Goal: Information Seeking & Learning: Find specific page/section

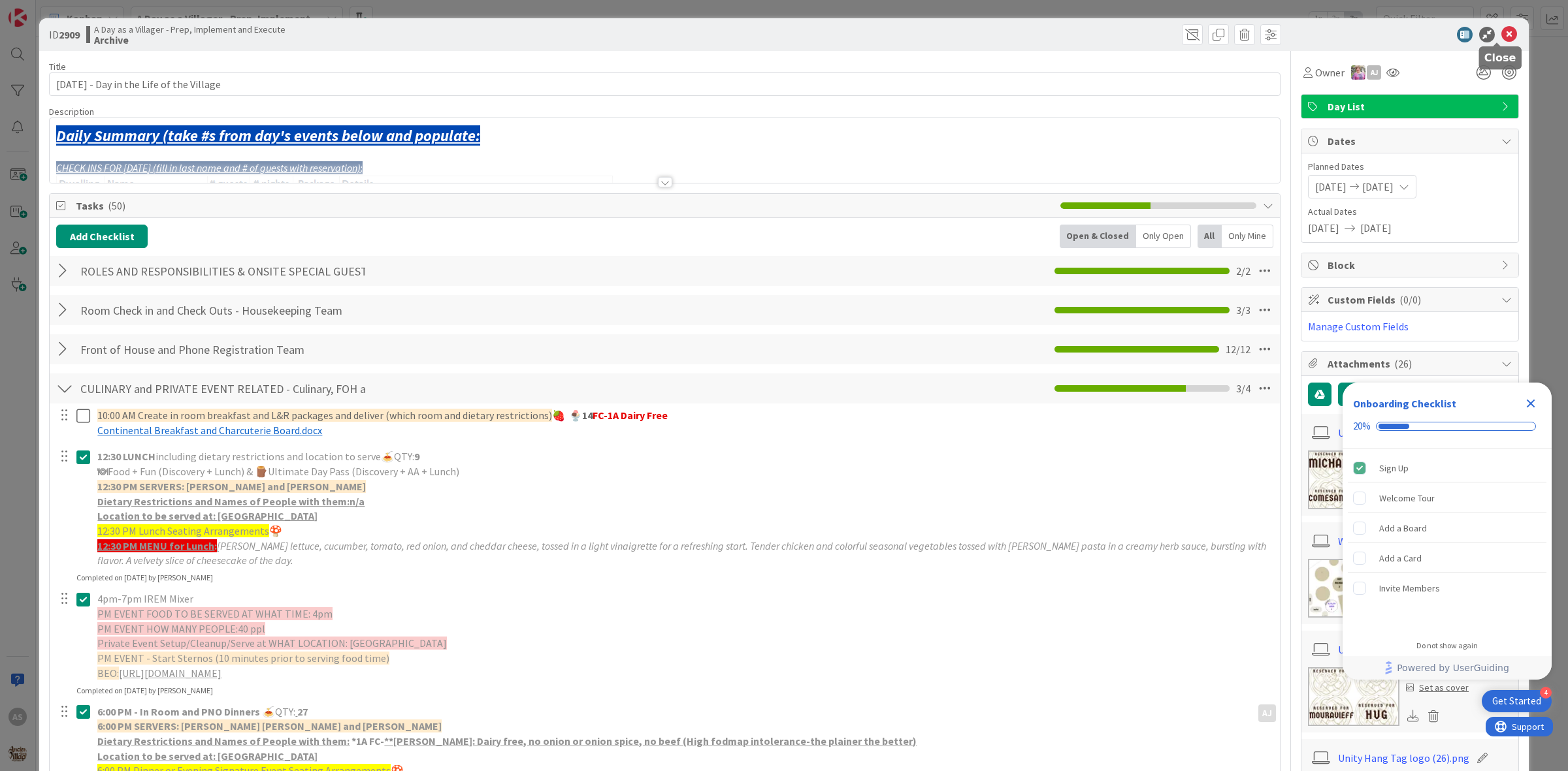
click at [1501, 30] on icon at bounding box center [1509, 34] width 16 height 16
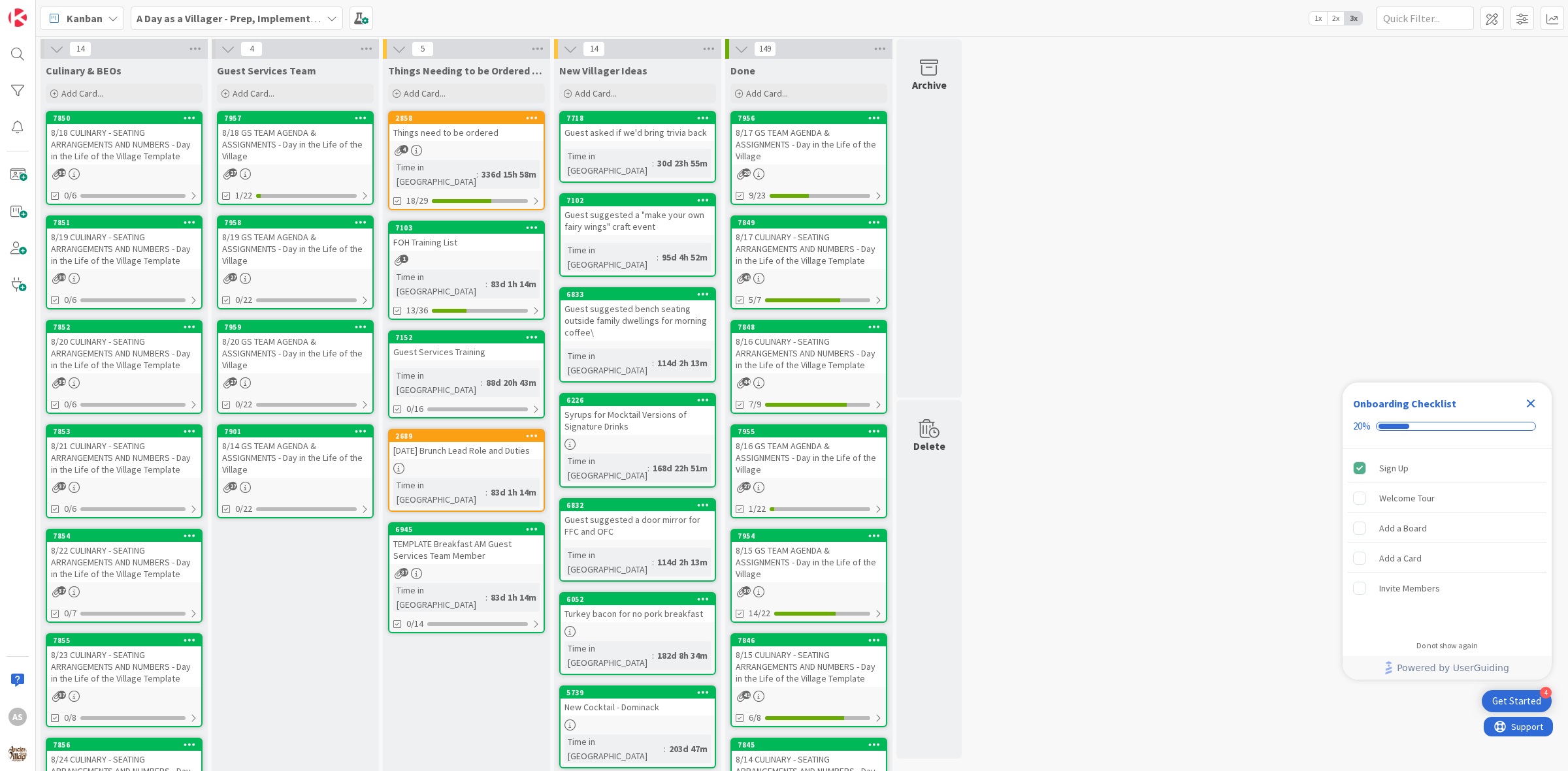
click at [65, 141] on div "8/18 CULINARY - SEATING ARRANGEMENTS AND NUMBERS - Day in the Life of the Villa…" at bounding box center [123, 144] width 154 height 40
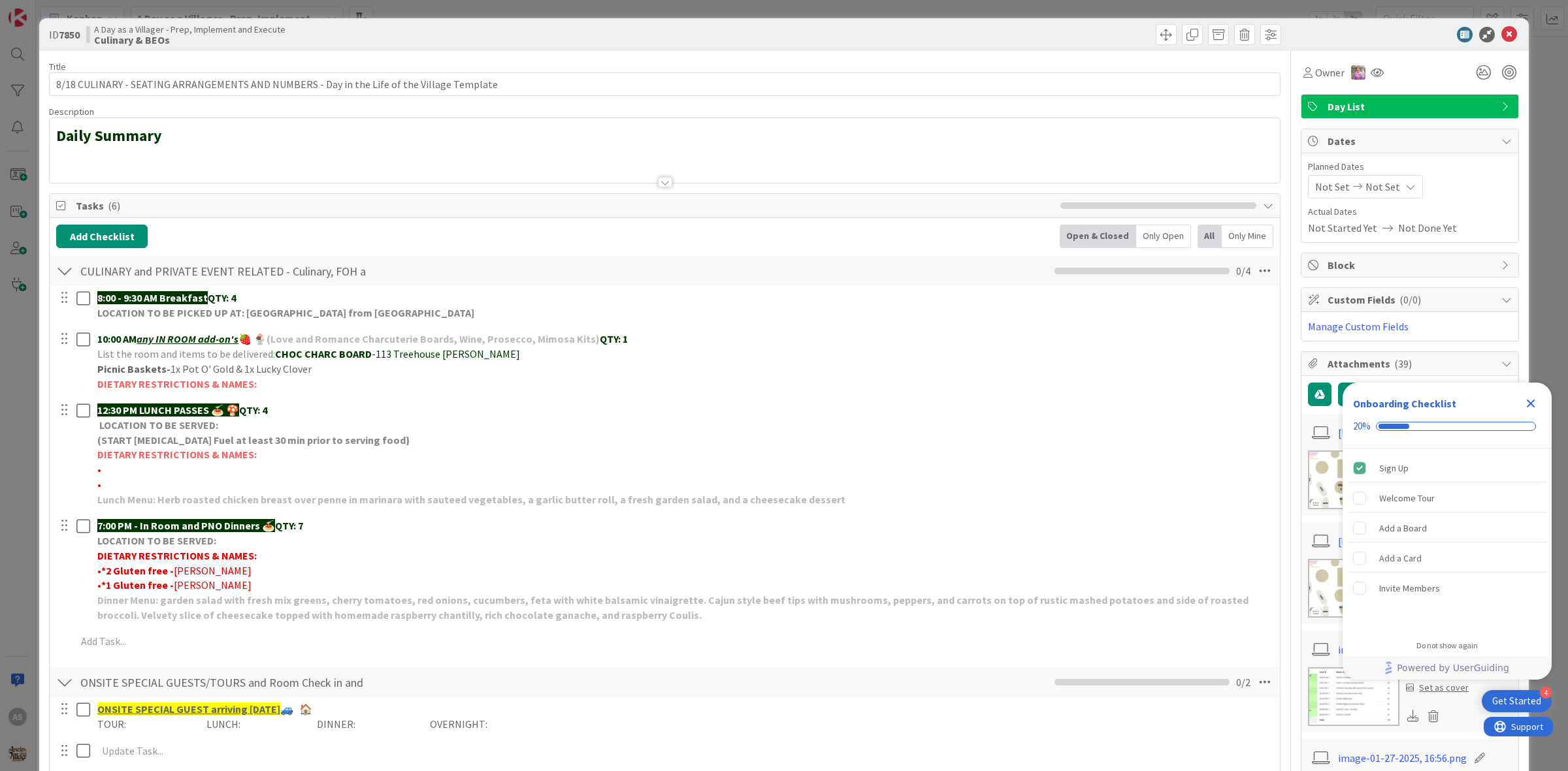
click at [1526, 402] on icon "Close Checklist" at bounding box center [1531, 404] width 16 height 16
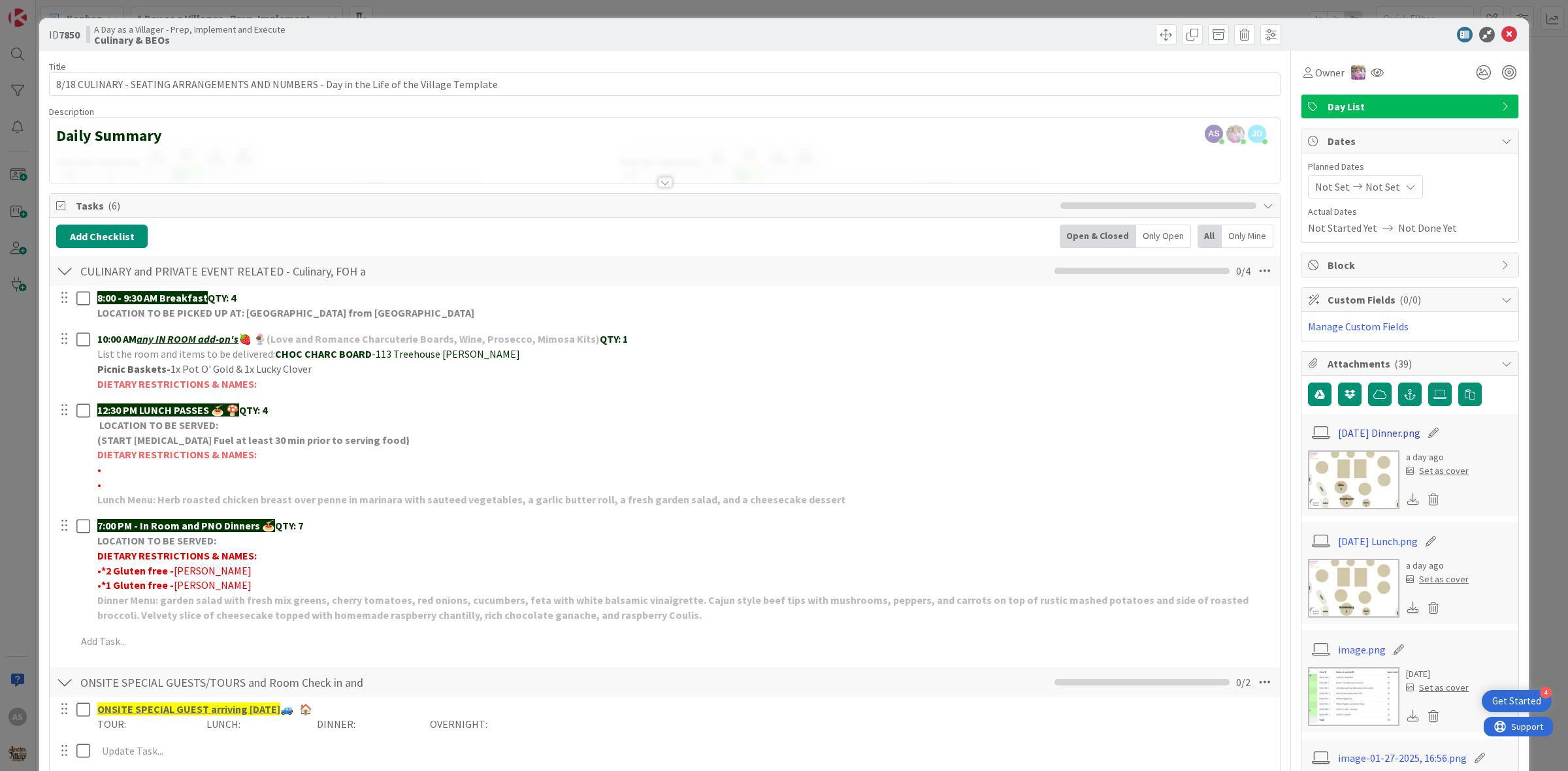
click at [1338, 433] on link "8.18.25 Dinner.png" at bounding box center [1379, 433] width 83 height 16
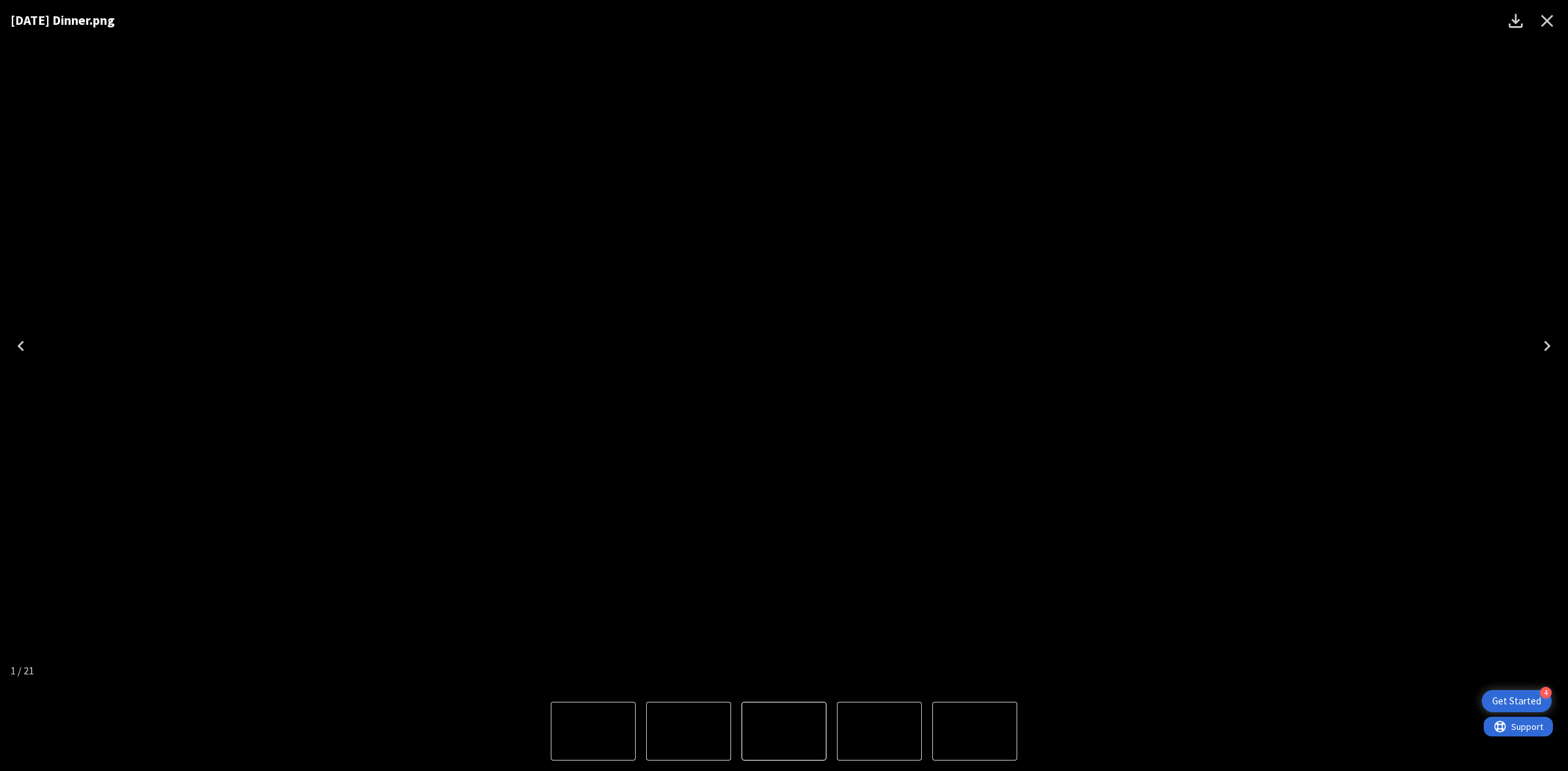
click at [1549, 14] on icon "Close" at bounding box center [1547, 21] width 21 height 21
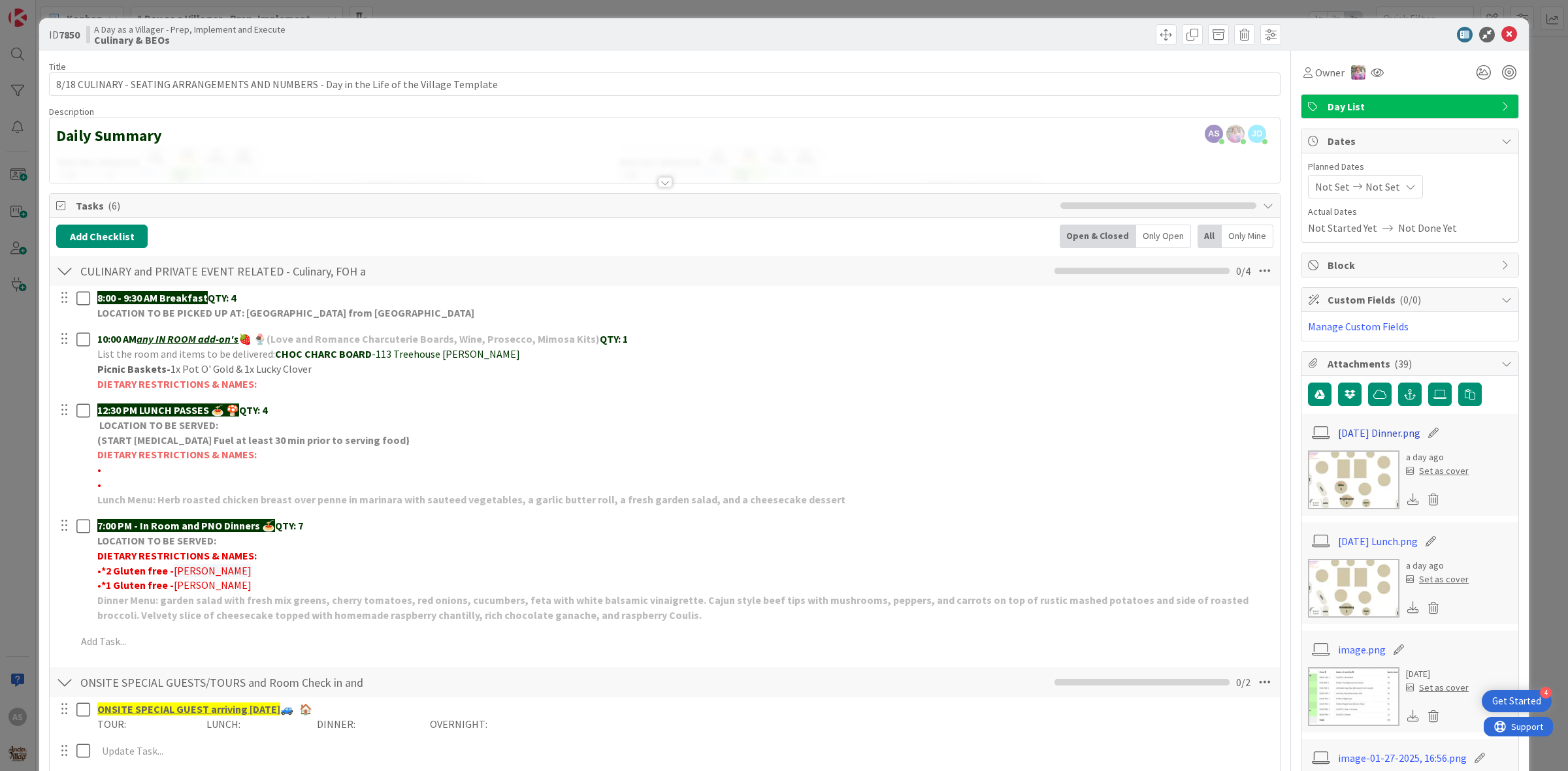
click at [1376, 435] on link "8.18.25 Dinner.png" at bounding box center [1379, 433] width 83 height 16
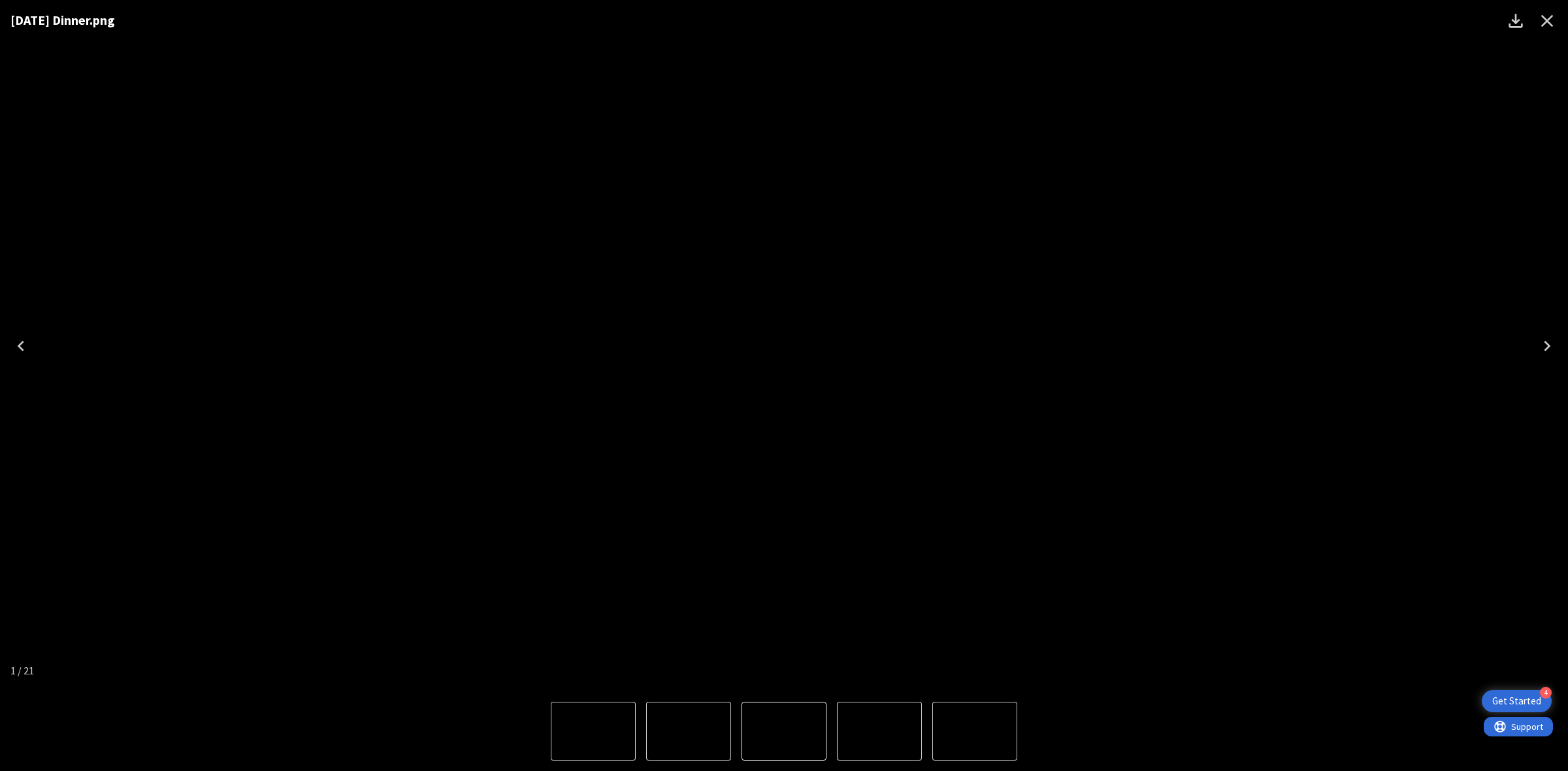
drag, startPoint x: 1020, startPoint y: 417, endPoint x: 1047, endPoint y: 380, distance: 45.8
drag, startPoint x: 1047, startPoint y: 380, endPoint x: 991, endPoint y: 358, distance: 60.2
click at [784, 346] on img "1 of 21" at bounding box center [784, 346] width 0 height 0
drag, startPoint x: 991, startPoint y: 358, endPoint x: 964, endPoint y: 440, distance: 86.3
drag, startPoint x: 964, startPoint y: 440, endPoint x: 965, endPoint y: 392, distance: 48.0
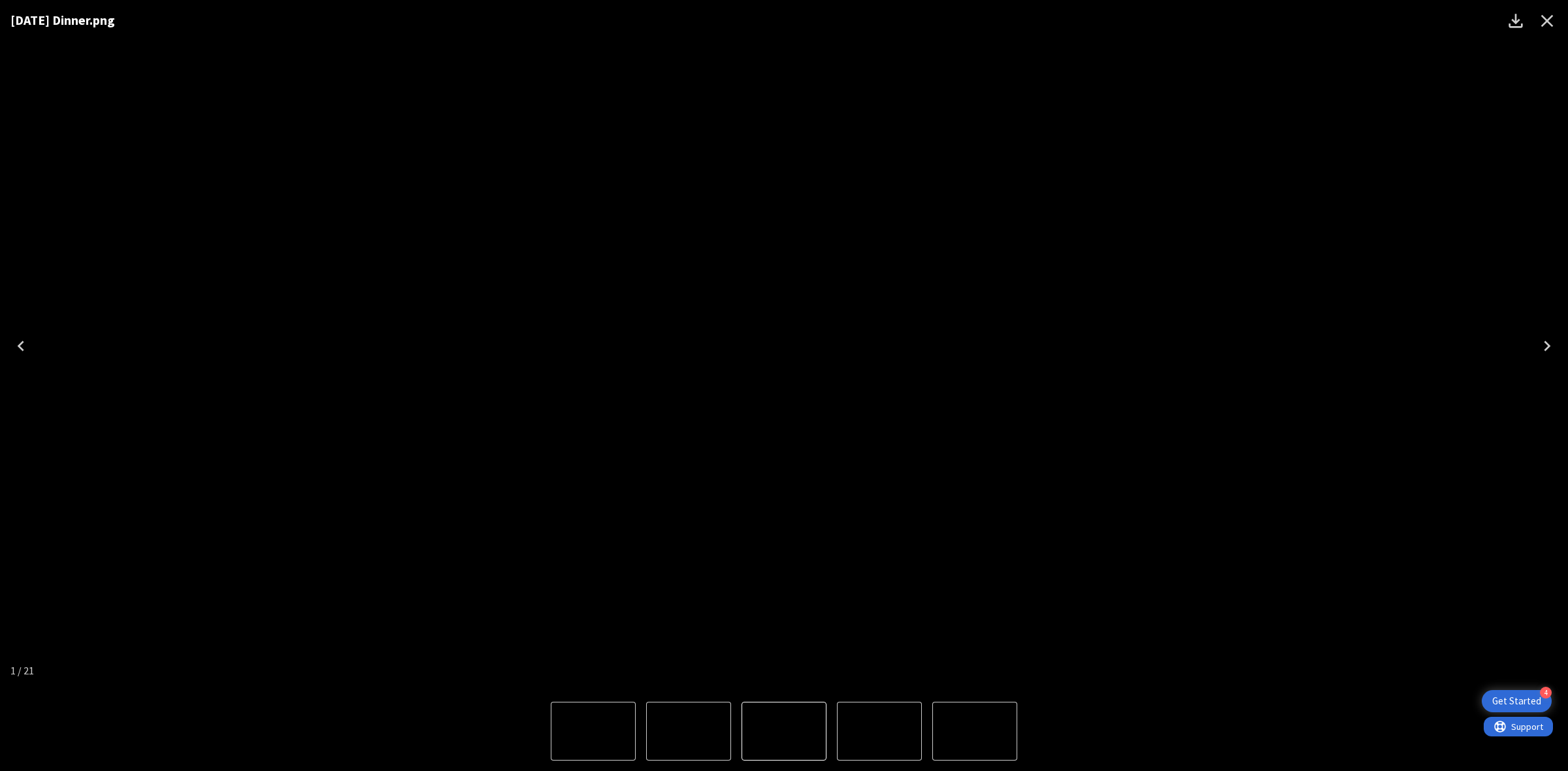
click at [784, 346] on img "1 of 21" at bounding box center [784, 346] width 0 height 0
click at [1555, 18] on icon "Close" at bounding box center [1547, 21] width 21 height 21
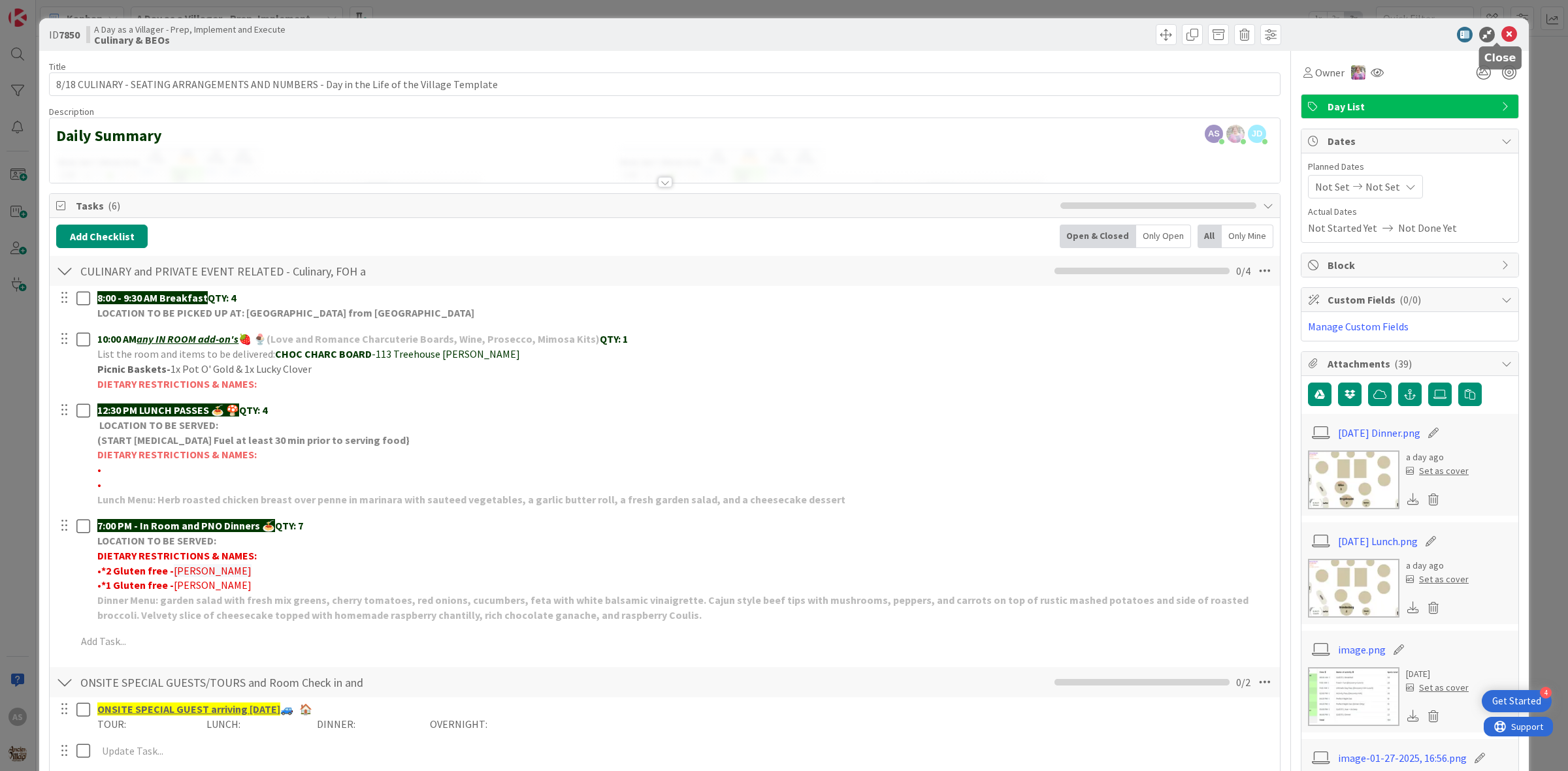
click at [1501, 34] on icon at bounding box center [1509, 34] width 16 height 16
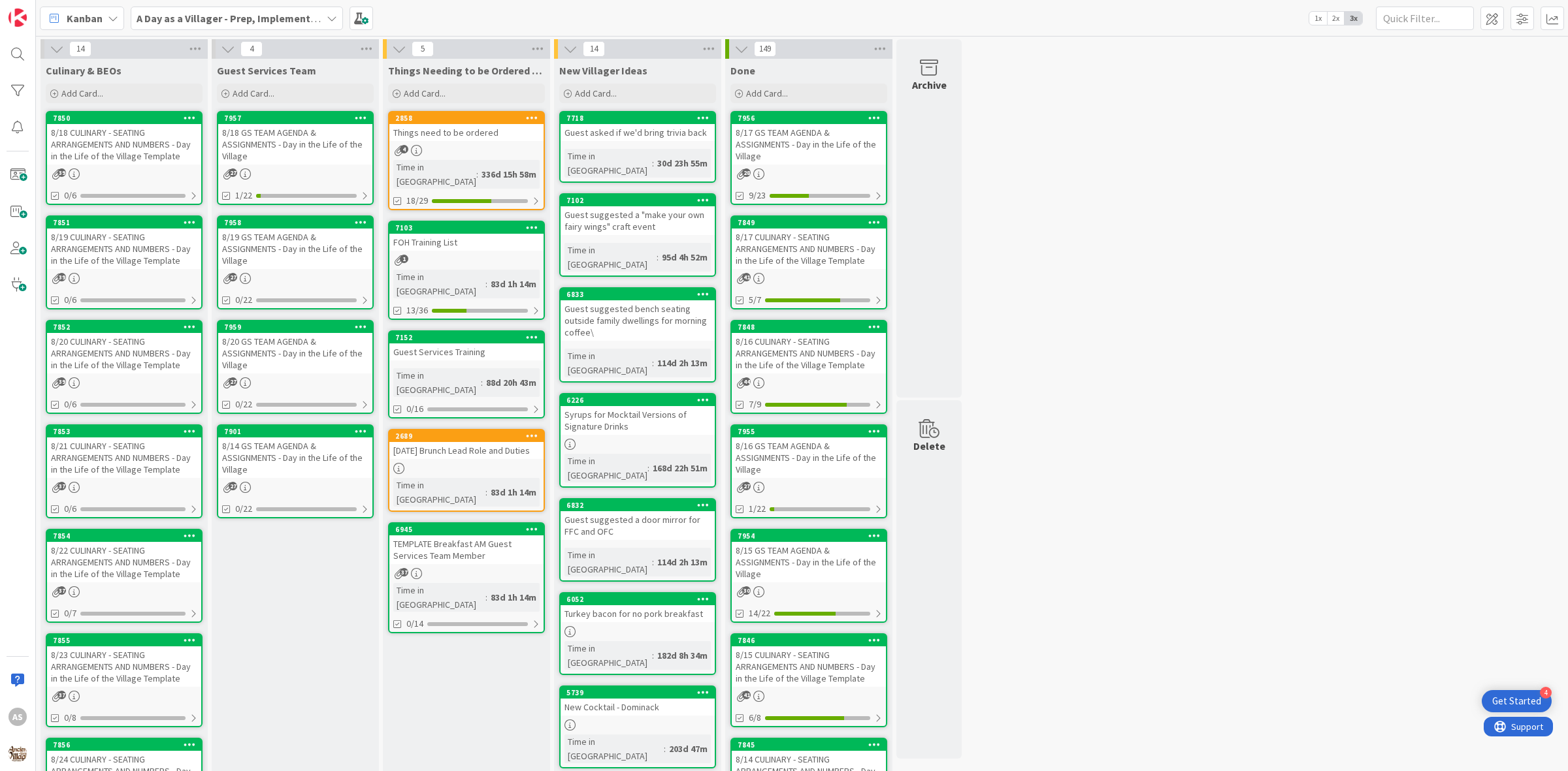
click at [1126, 129] on div "14 Culinary & BEOs Add Card... 7850 8/18 CULINARY - SEATING ARRANGEMENTS AND NU…" at bounding box center [802, 616] width 1527 height 1154
click at [150, 245] on div "8/19 CULINARY - SEATING ARRANGEMENTS AND NUMBERS - Day in the Life of the Villa…" at bounding box center [123, 249] width 154 height 40
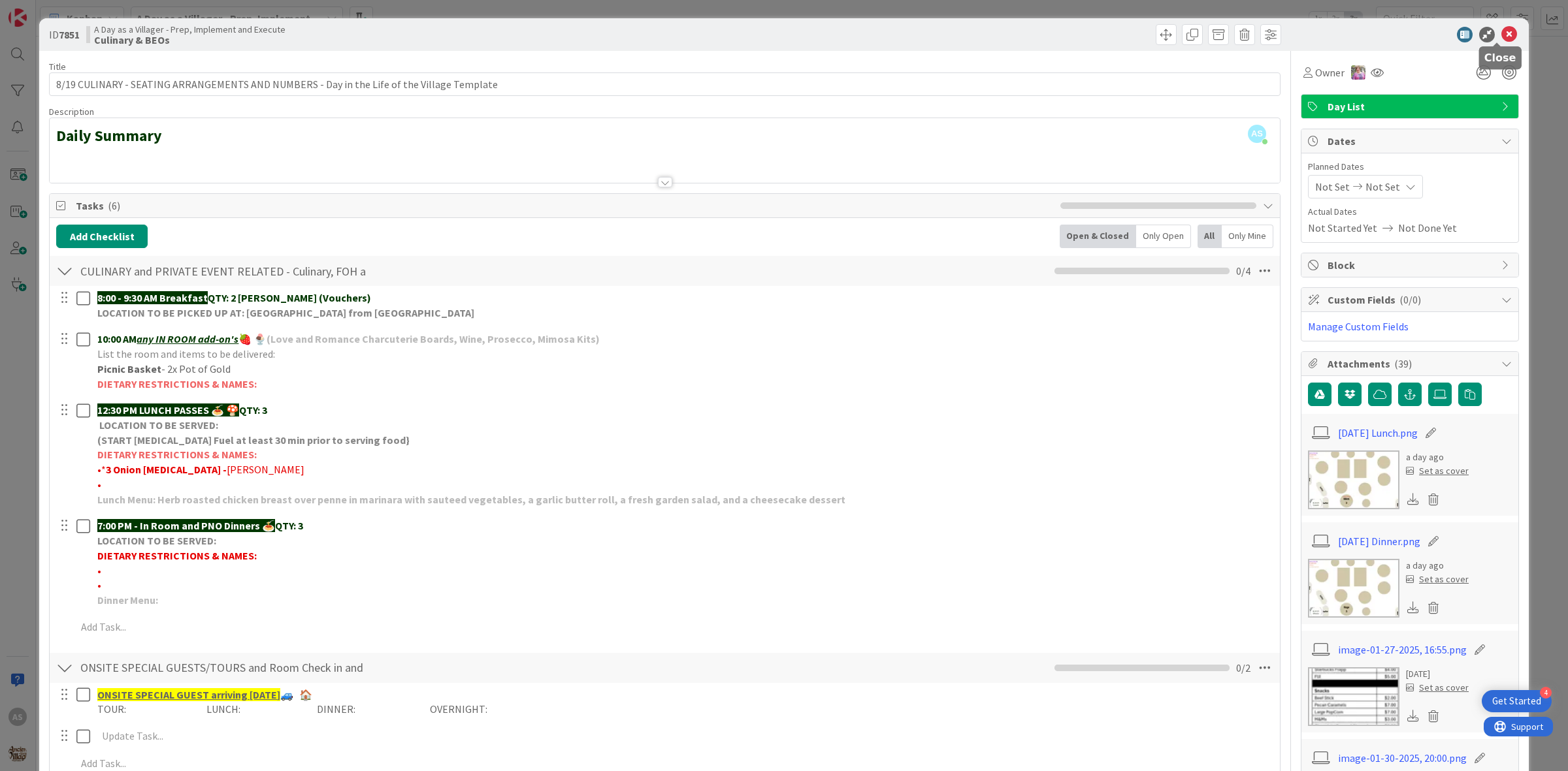
click at [1503, 27] on icon at bounding box center [1509, 34] width 16 height 16
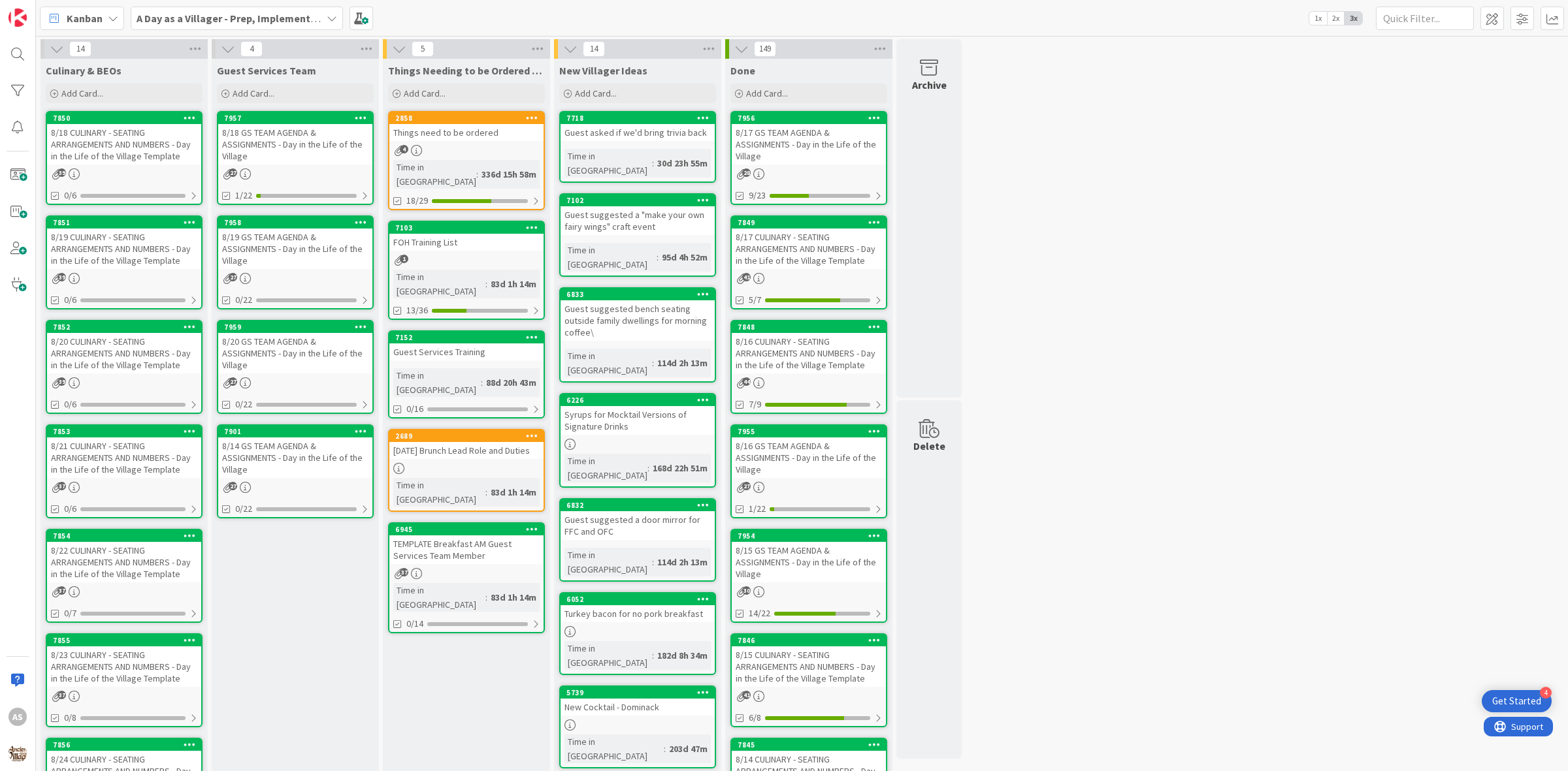
click at [268, 160] on div "8/18 GS TEAM AGENDA & ASSIGNMENTS - Day in the Life of the Village" at bounding box center [295, 144] width 154 height 40
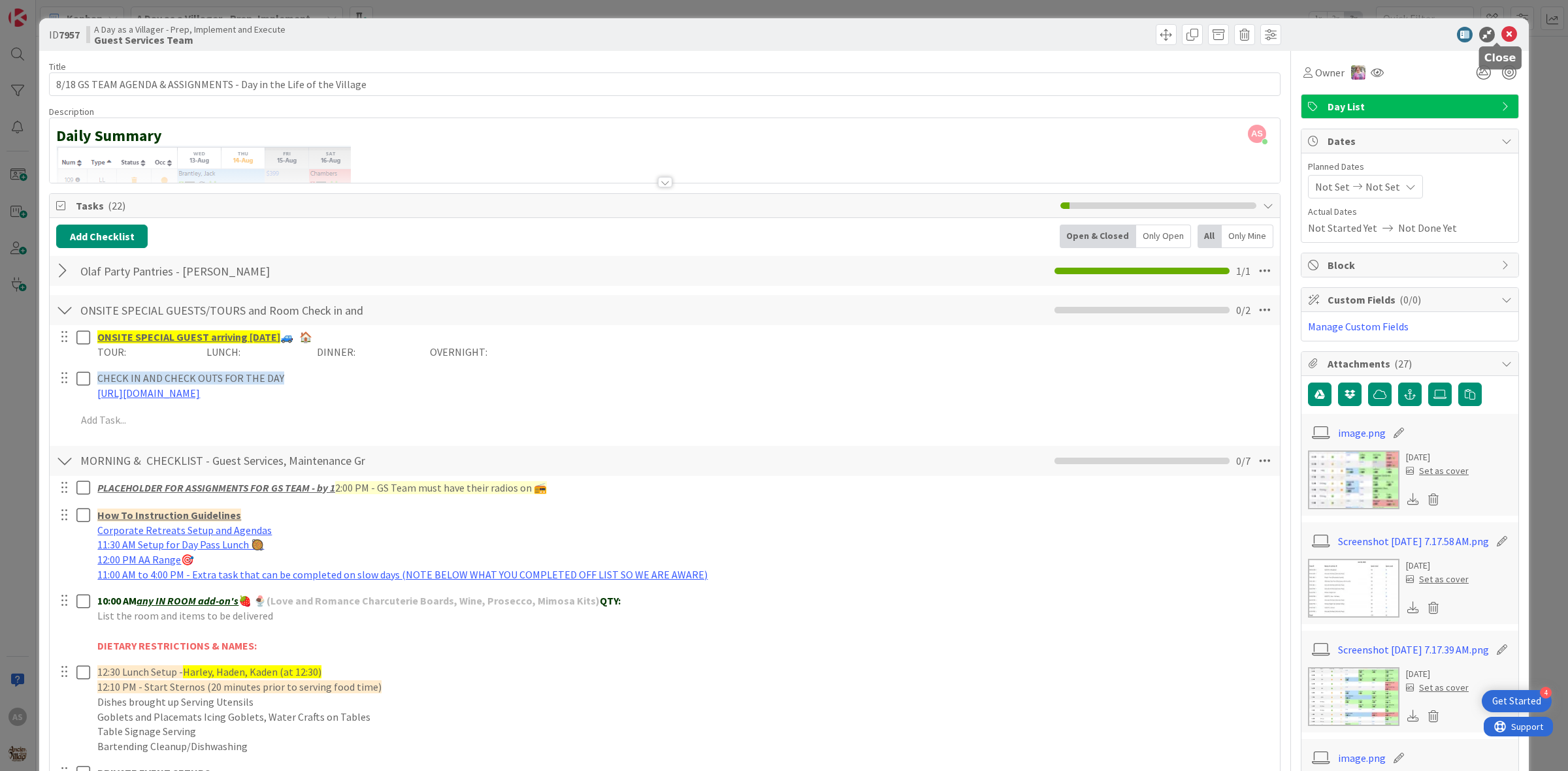
drag, startPoint x: 1499, startPoint y: 28, endPoint x: 1324, endPoint y: 105, distance: 191.2
click at [1501, 31] on icon at bounding box center [1509, 34] width 16 height 16
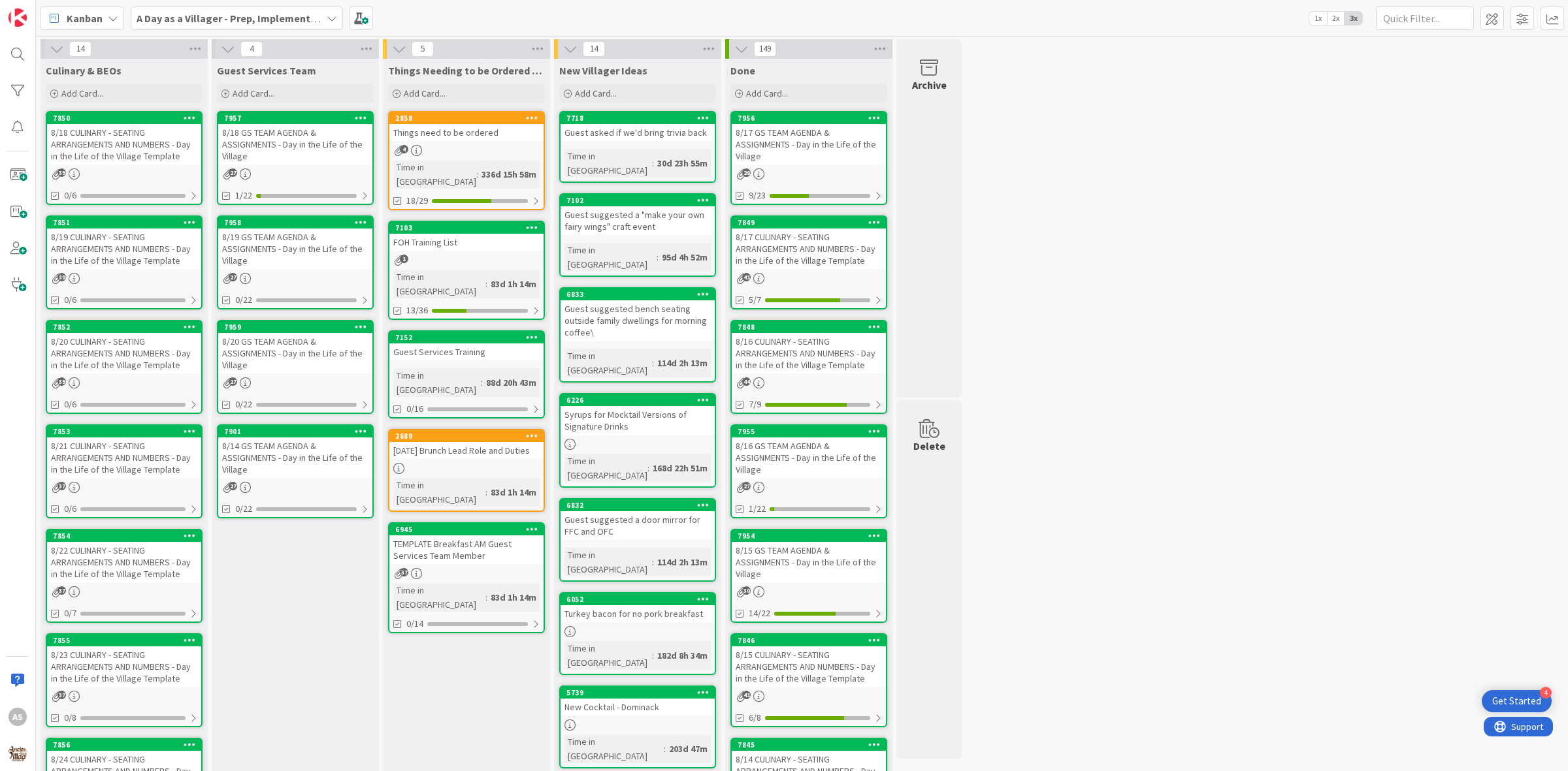
click at [272, 338] on div "8/20 GS TEAM AGENDA & ASSIGNMENTS - Day in the Life of the Village" at bounding box center [295, 353] width 154 height 40
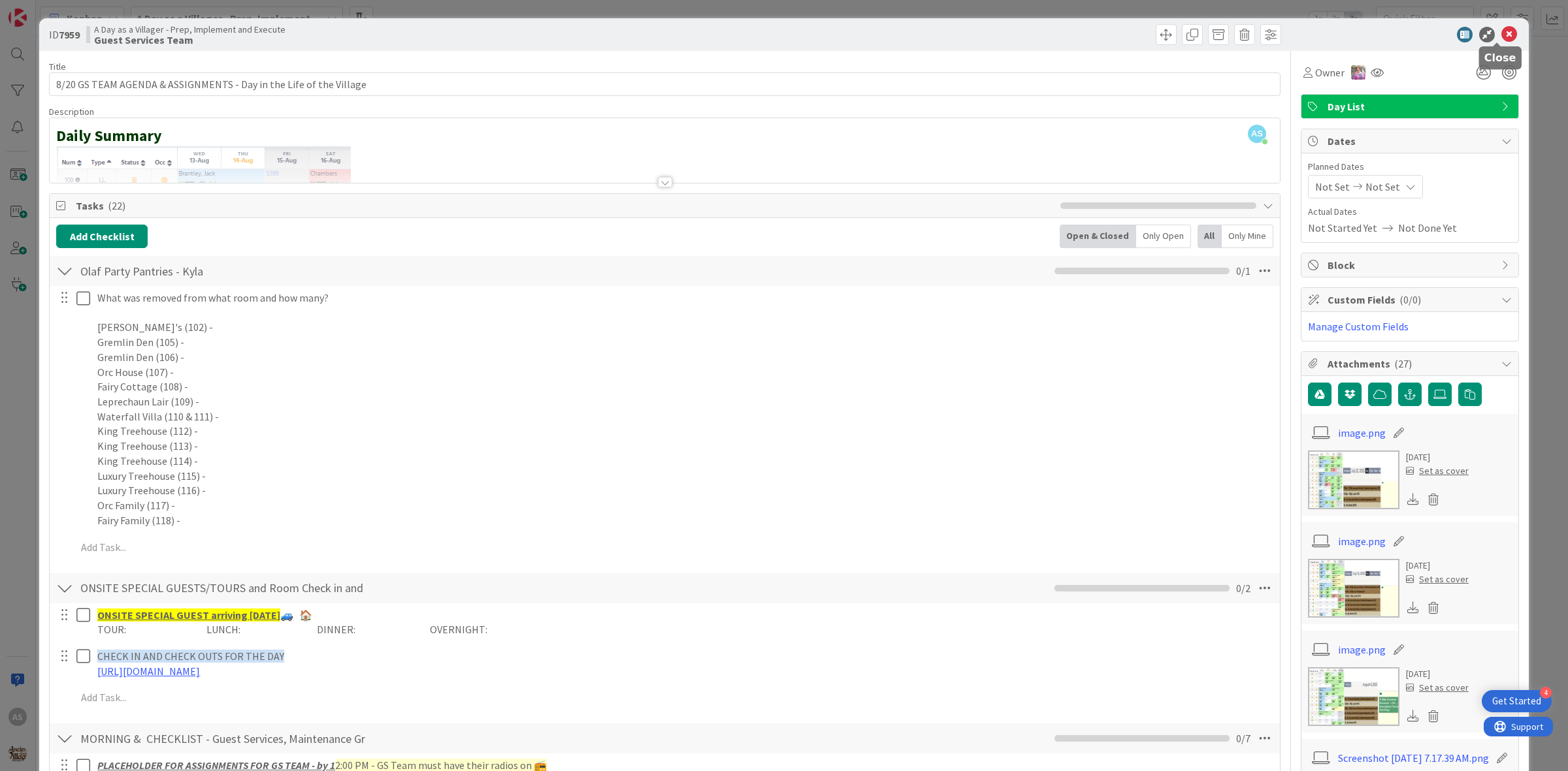
drag, startPoint x: 1496, startPoint y: 30, endPoint x: 1412, endPoint y: 57, distance: 88.2
click at [1501, 30] on icon at bounding box center [1509, 34] width 16 height 16
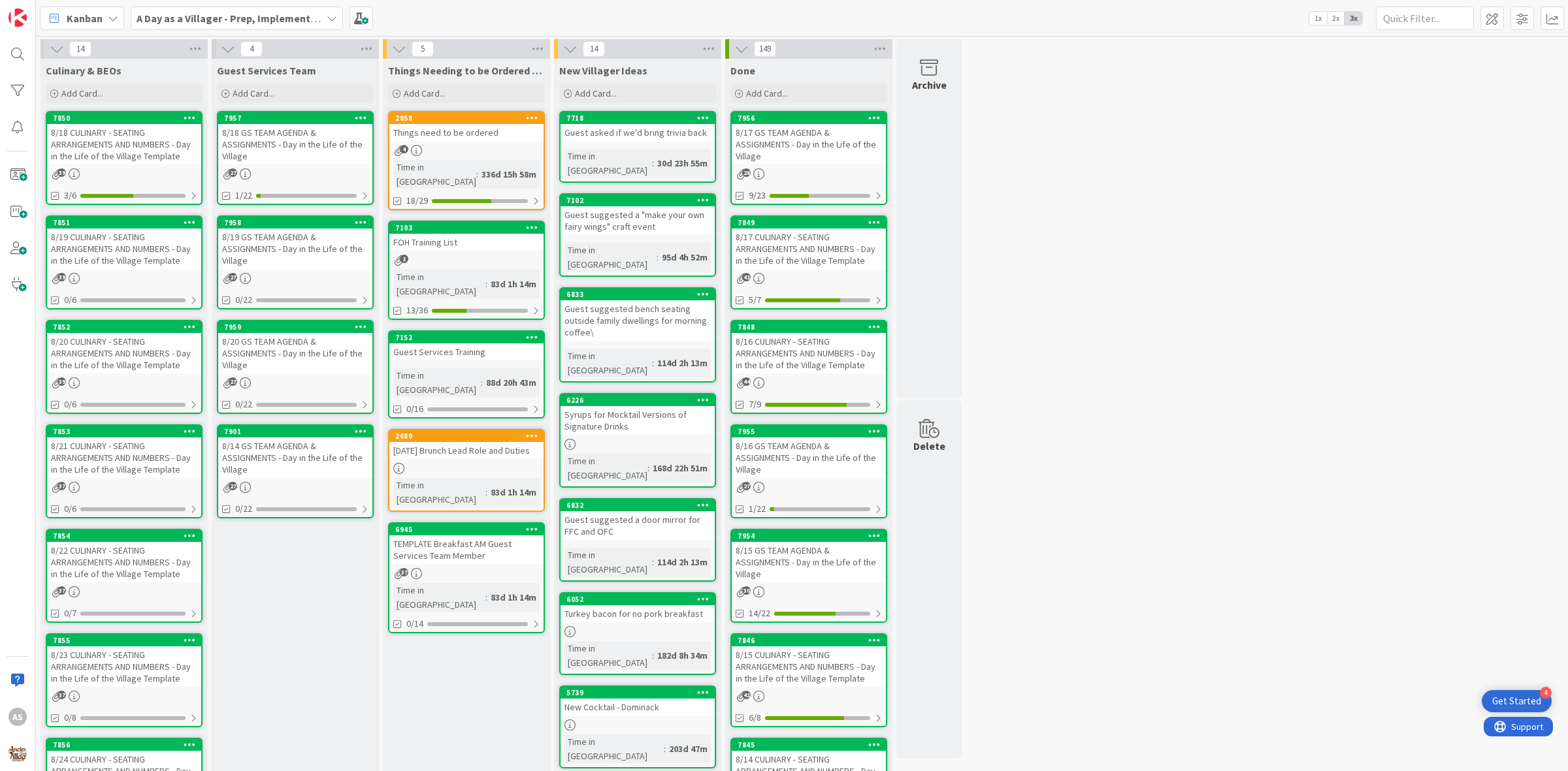
drag, startPoint x: 106, startPoint y: 157, endPoint x: 100, endPoint y: 152, distance: 7.8
click at [103, 156] on div "8/18 CULINARY - SEATING ARRANGEMENTS AND NUMBERS - Day in the Life of the Villa…" at bounding box center [123, 144] width 154 height 40
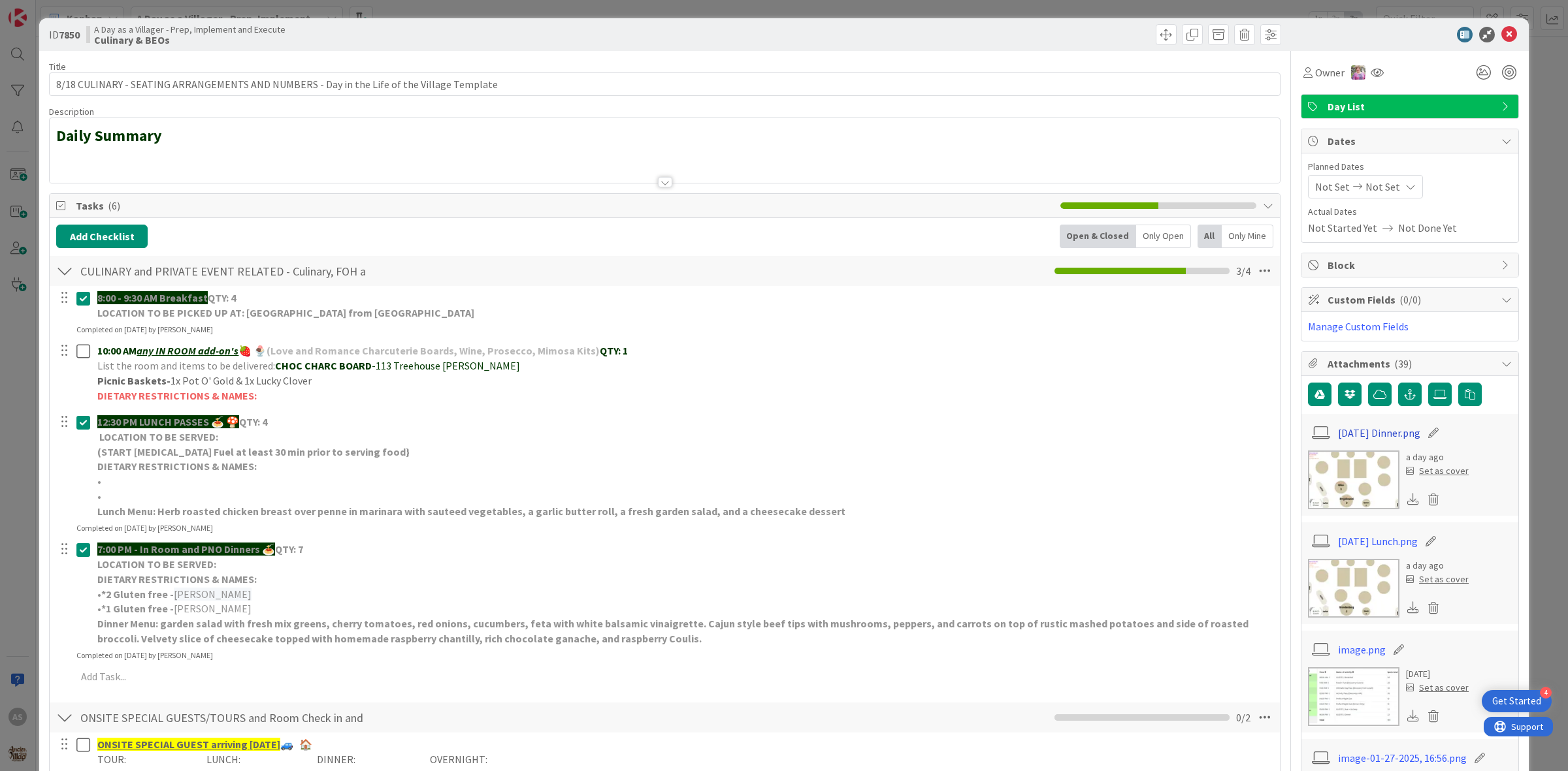
click at [1340, 431] on link "8.18.25 Dinner.png" at bounding box center [1379, 433] width 83 height 16
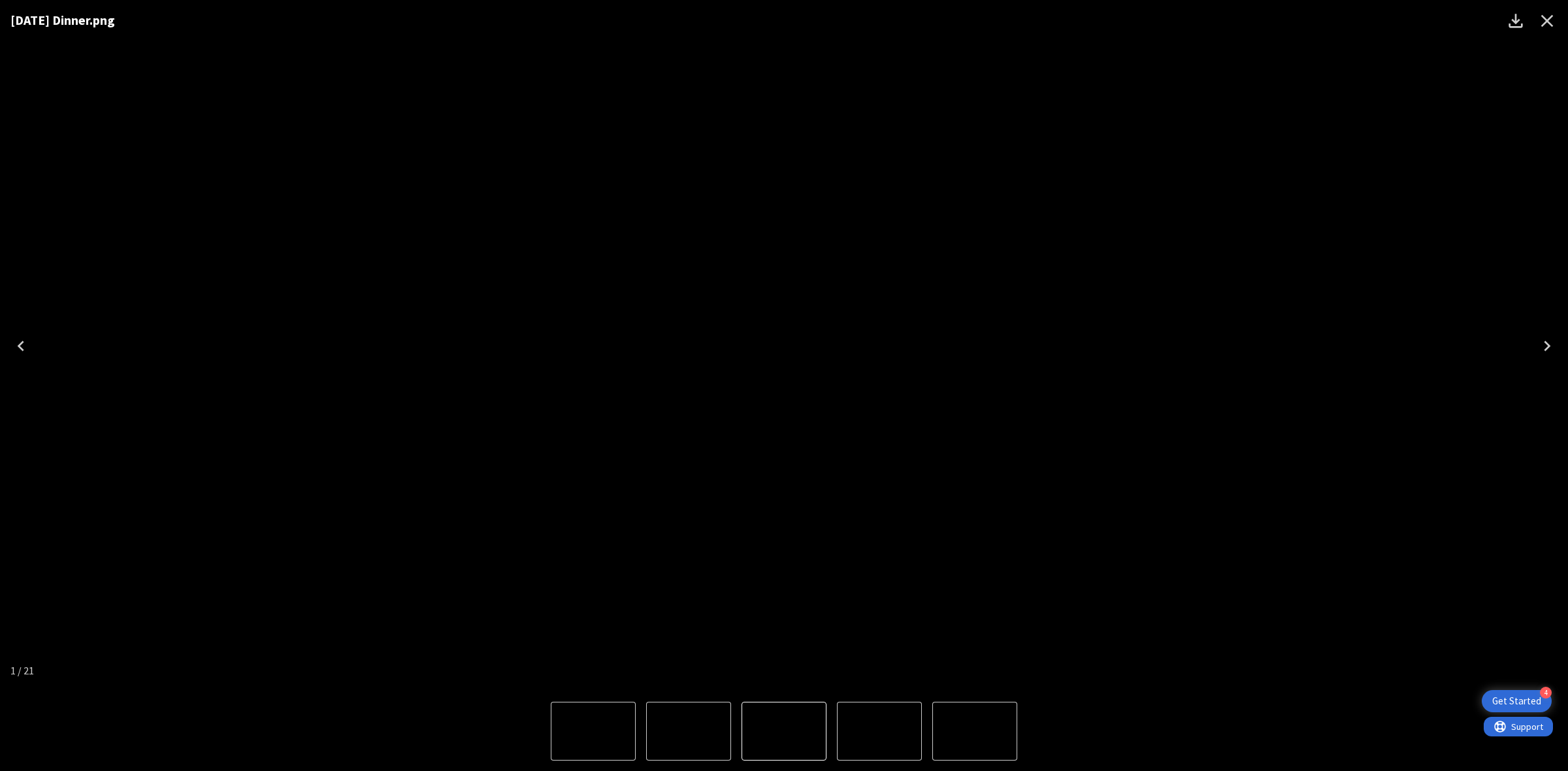
drag, startPoint x: 922, startPoint y: 555, endPoint x: 926, endPoint y: 583, distance: 28.3
drag, startPoint x: 926, startPoint y: 583, endPoint x: 799, endPoint y: 545, distance: 132.6
click at [784, 346] on img "1 of 21" at bounding box center [784, 346] width 0 height 0
click at [1542, 15] on icon "Close" at bounding box center [1547, 21] width 12 height 12
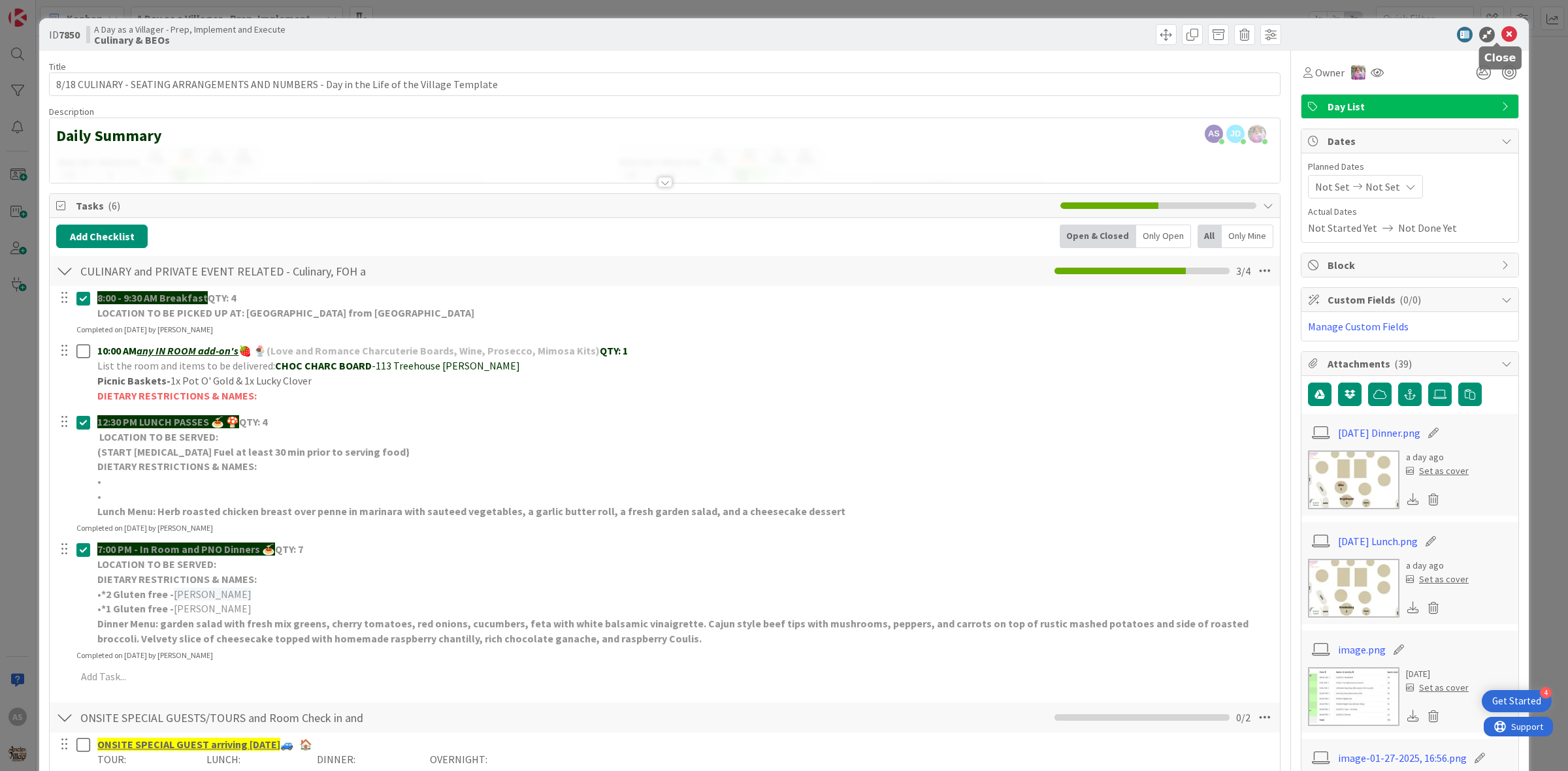
click at [1501, 30] on icon at bounding box center [1509, 34] width 16 height 16
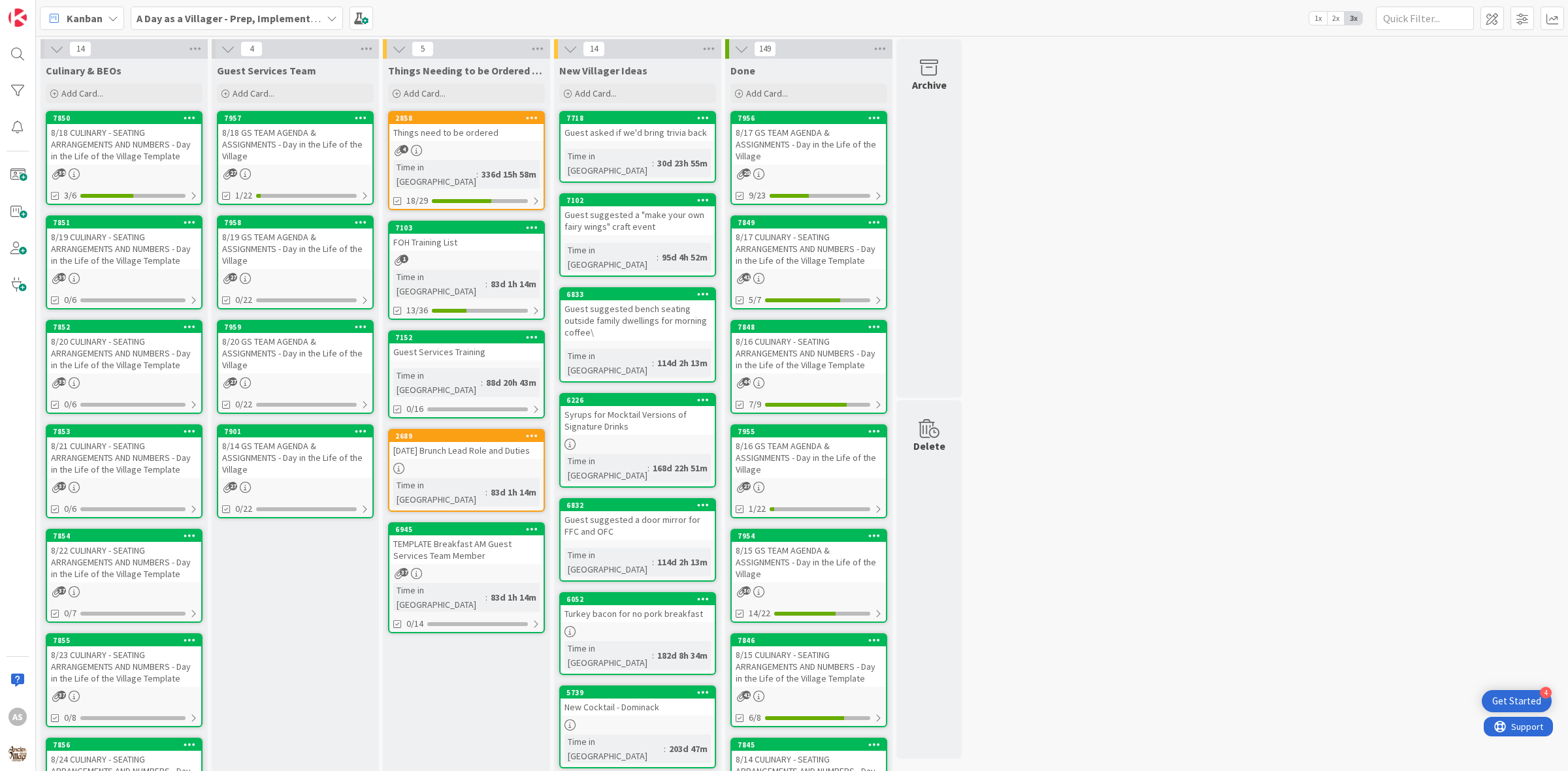
click at [400, 49] on icon at bounding box center [399, 49] width 14 height 14
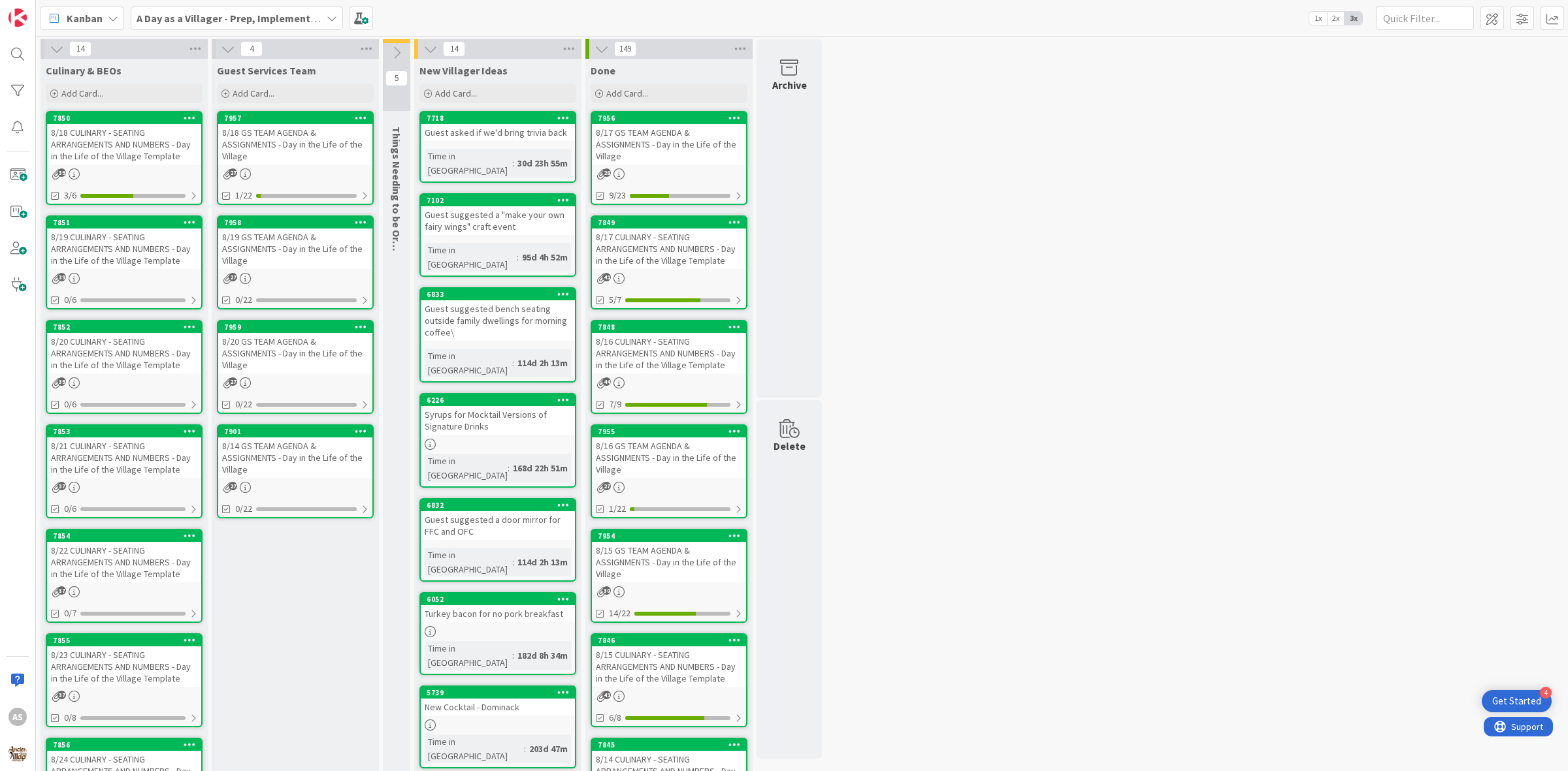
click at [400, 49] on icon at bounding box center [397, 53] width 14 height 14
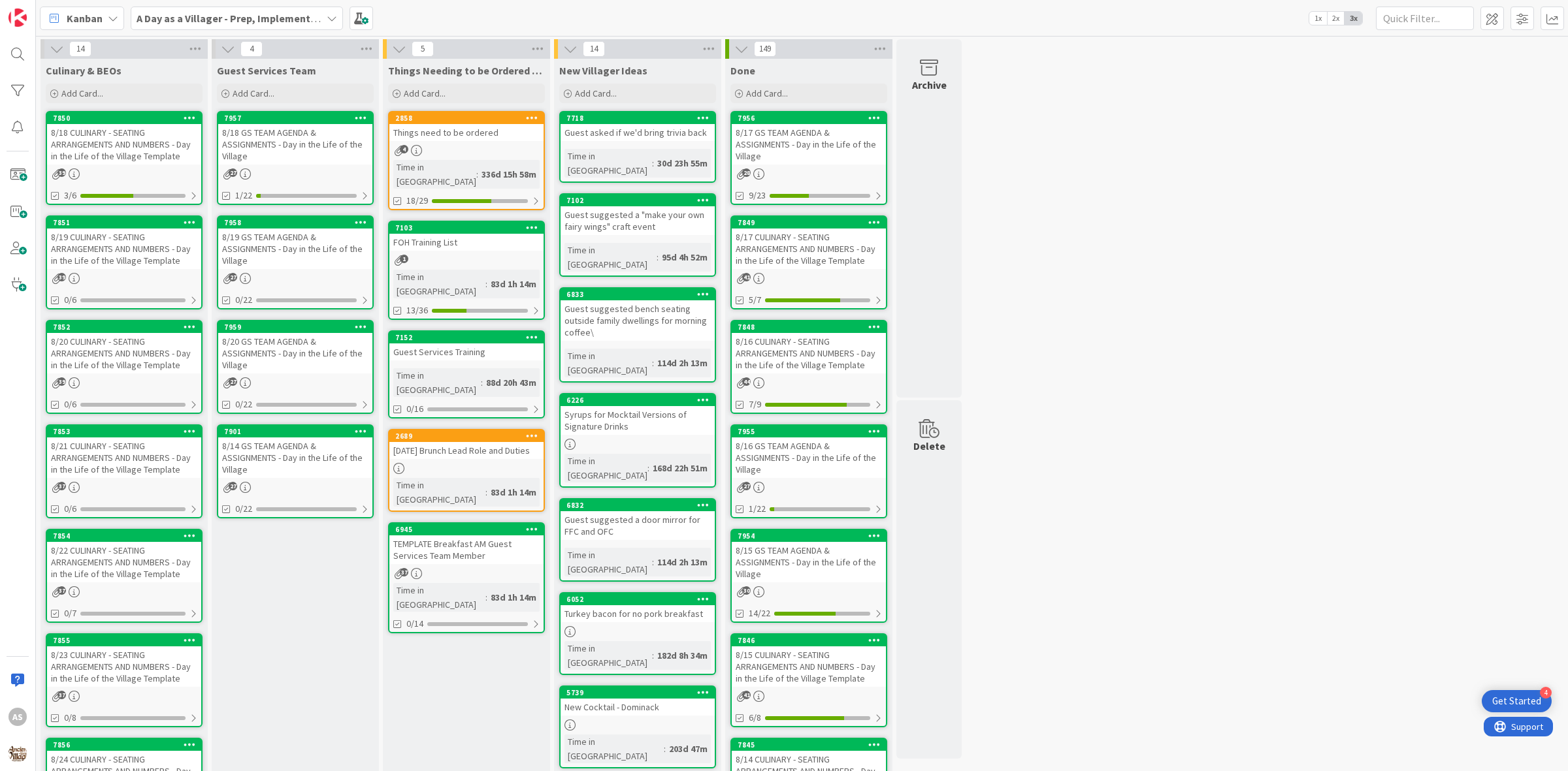
click at [78, 249] on div "8/19 CULINARY - SEATING ARRANGEMENTS AND NUMBERS - Day in the Life of the Villa…" at bounding box center [123, 249] width 154 height 40
